Goal: Check status

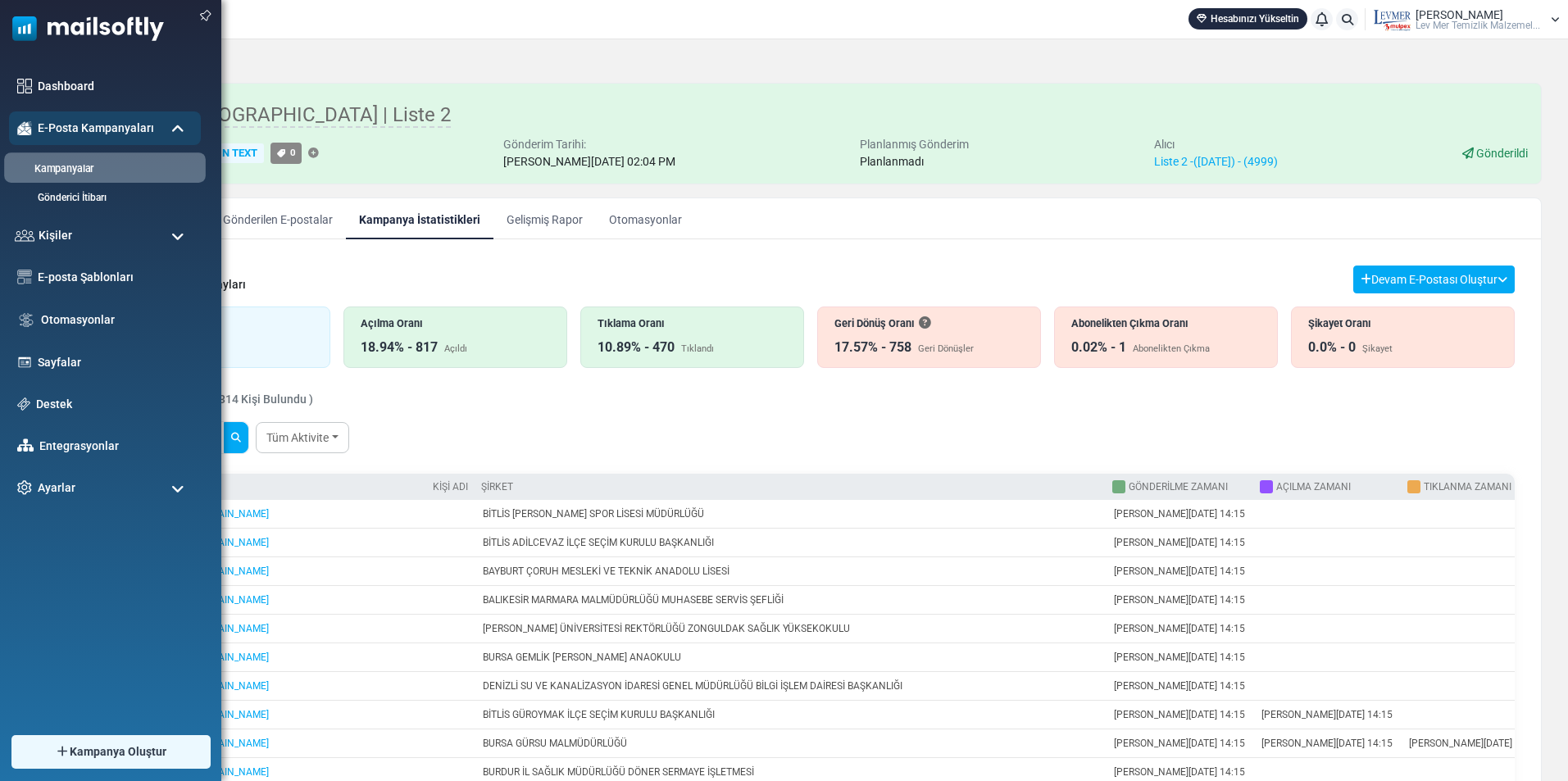
click at [76, 170] on link "Kampanyalar" at bounding box center [103, 169] width 197 height 16
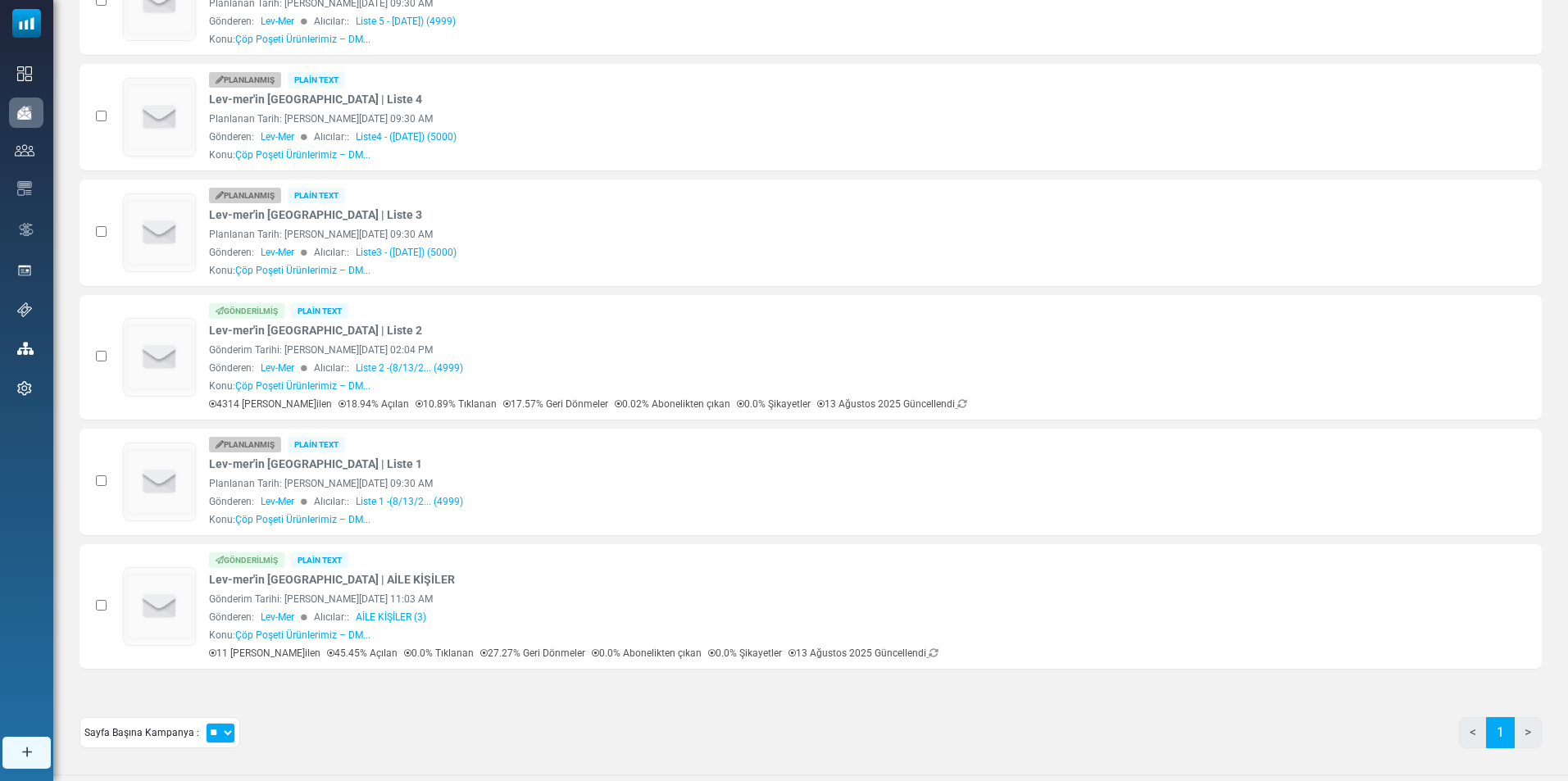
scroll to position [498, 0]
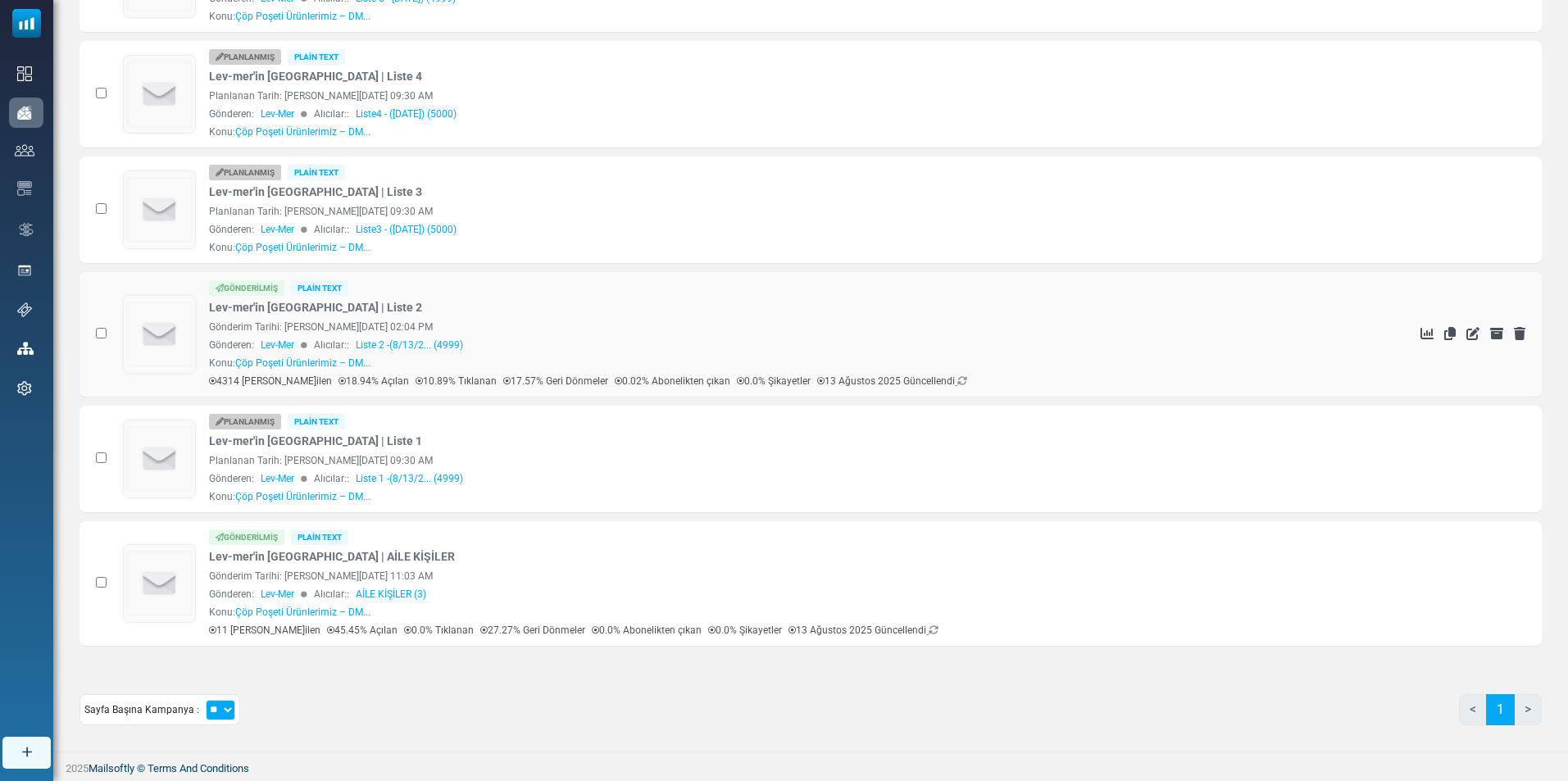
click at [1424, 328] on icon "İstatistikleri Gör" at bounding box center [1427, 333] width 13 height 13
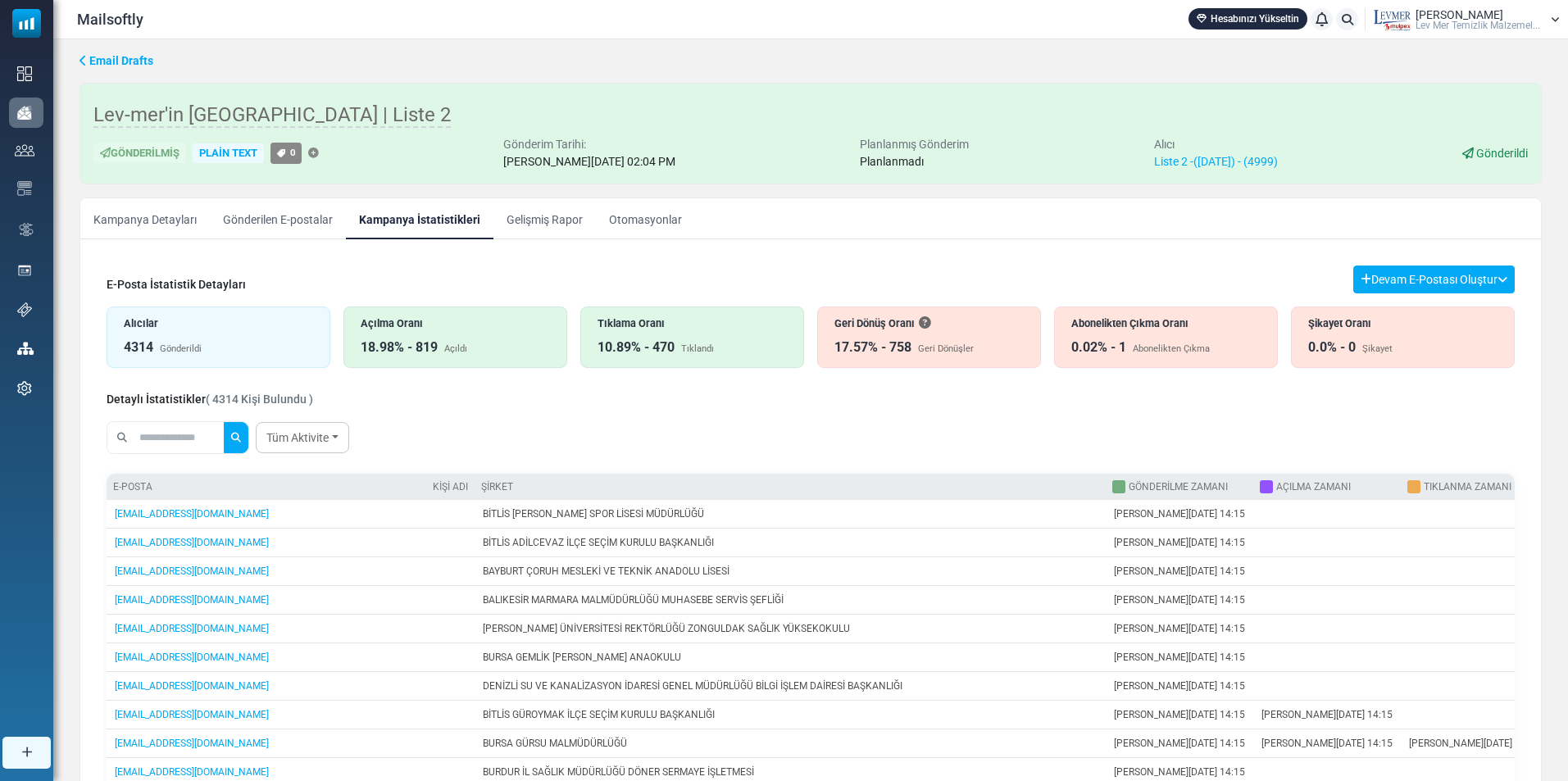
click at [1121, 339] on div "0.02% - 1" at bounding box center [1099, 348] width 55 height 20
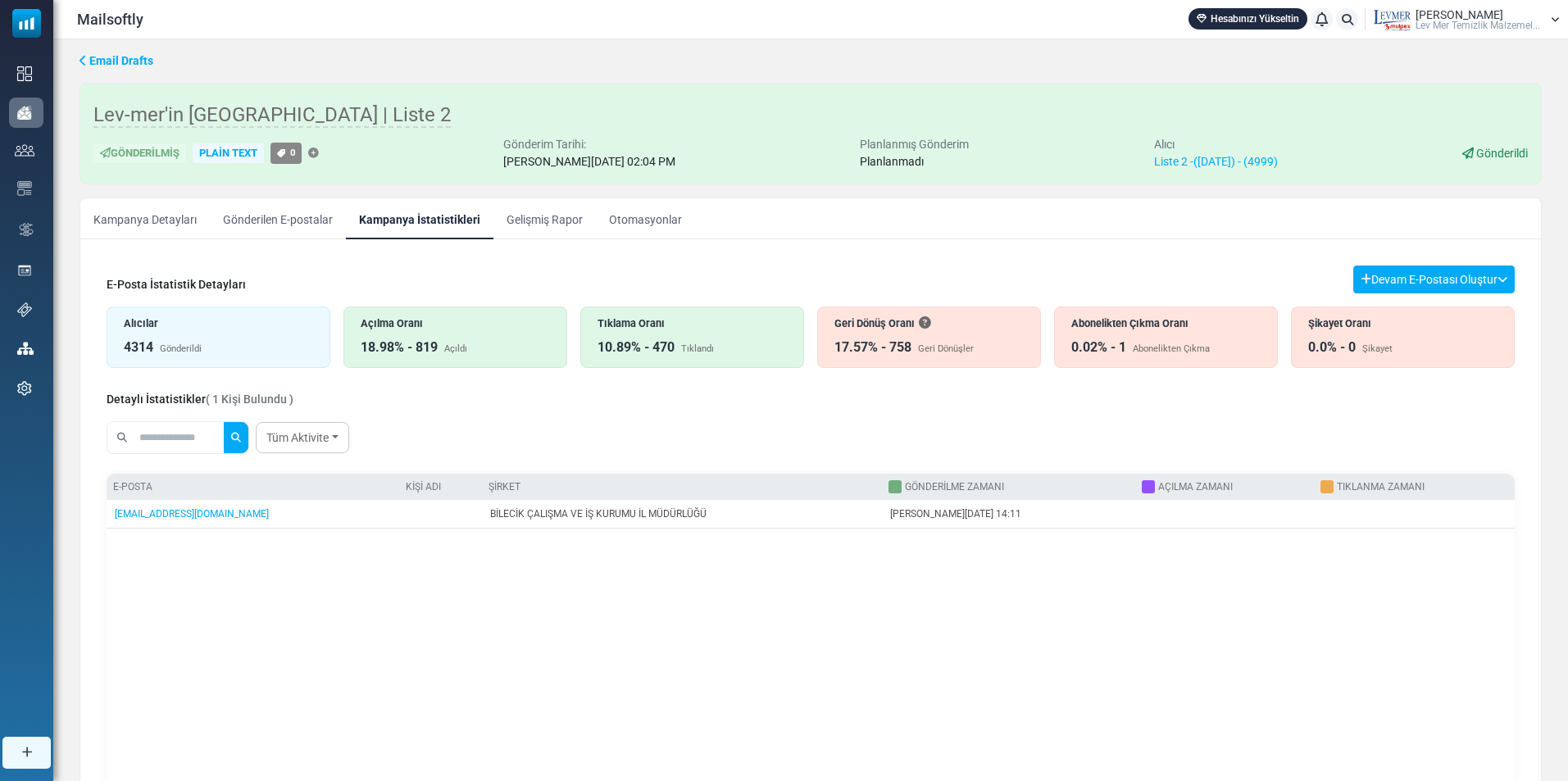
click at [682, 331] on div "Tıklama Oranı" at bounding box center [692, 323] width 189 height 16
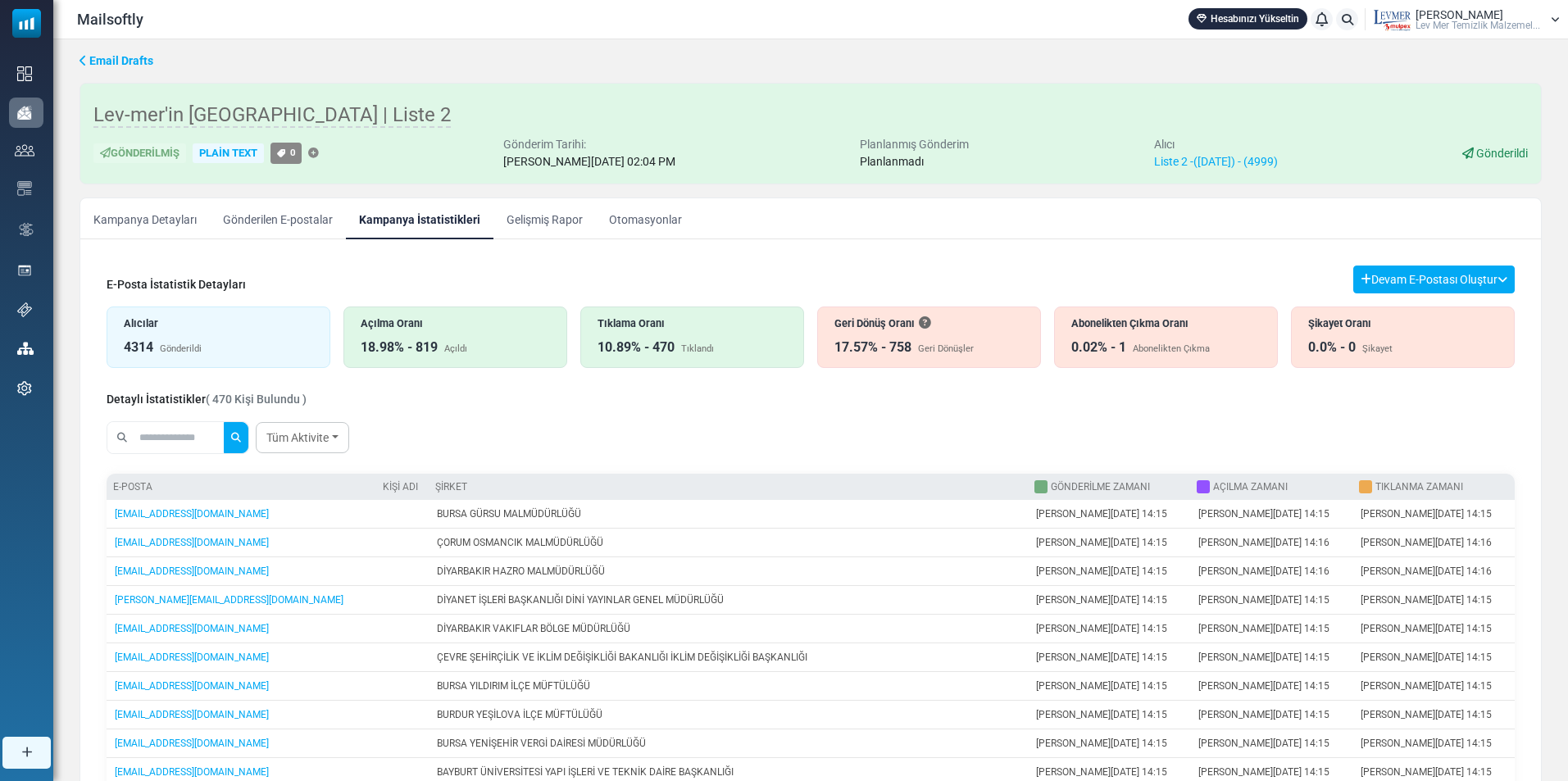
click at [1155, 346] on div "Abonelikten Çıkma" at bounding box center [1171, 349] width 77 height 14
